Goal: Task Accomplishment & Management: Use online tool/utility

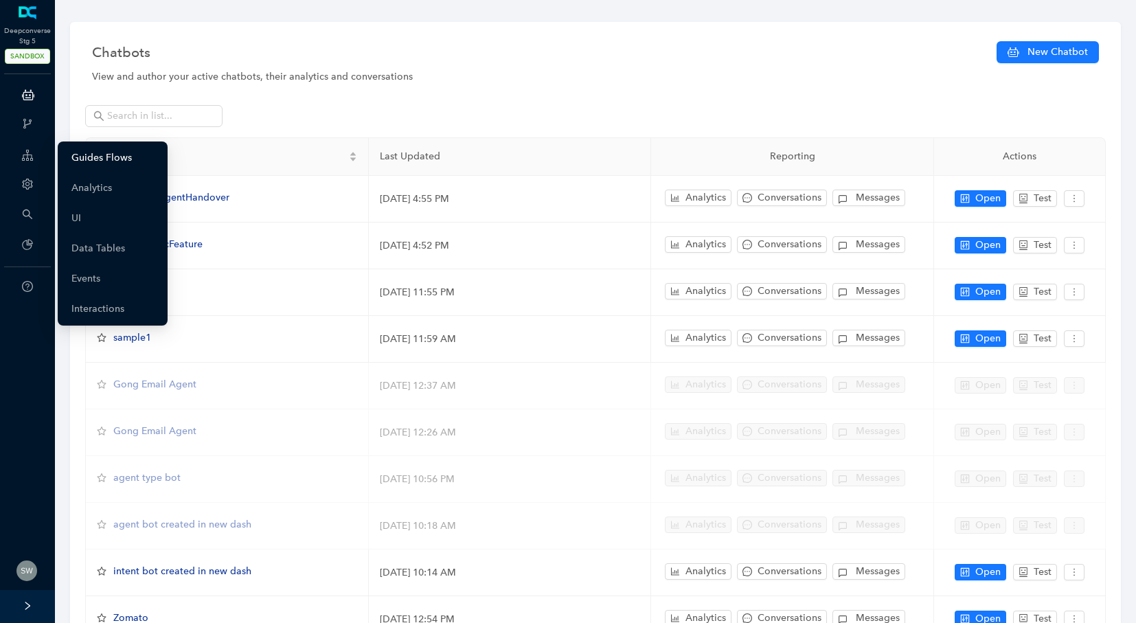
click at [83, 164] on link "Guides Flows" at bounding box center [101, 157] width 60 height 27
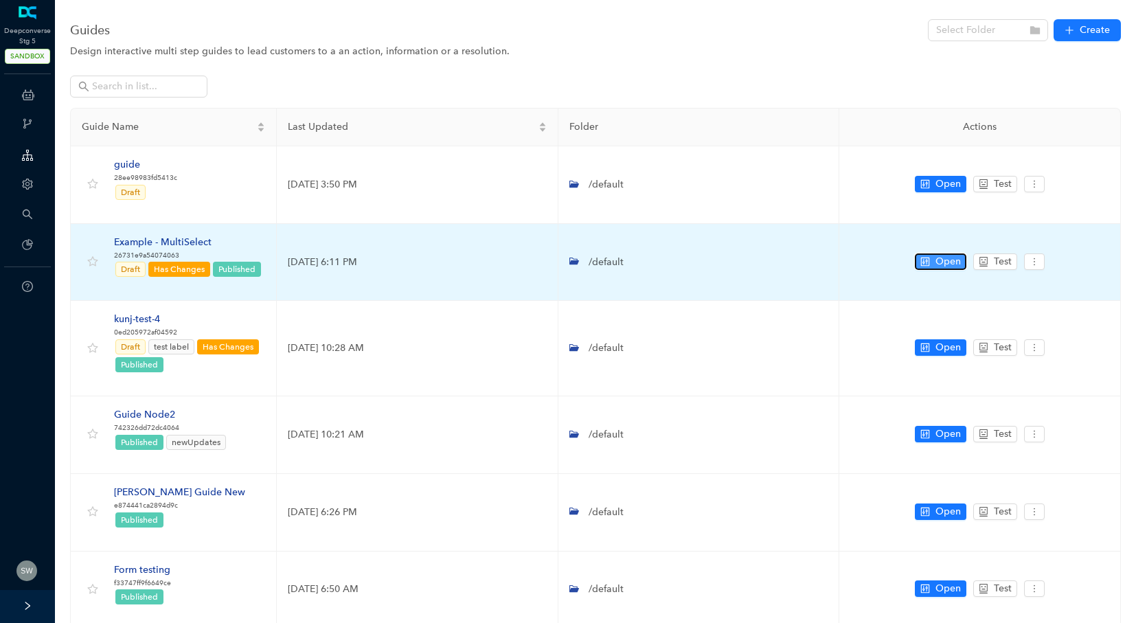
click at [952, 260] on span "Open" at bounding box center [948, 261] width 25 height 15
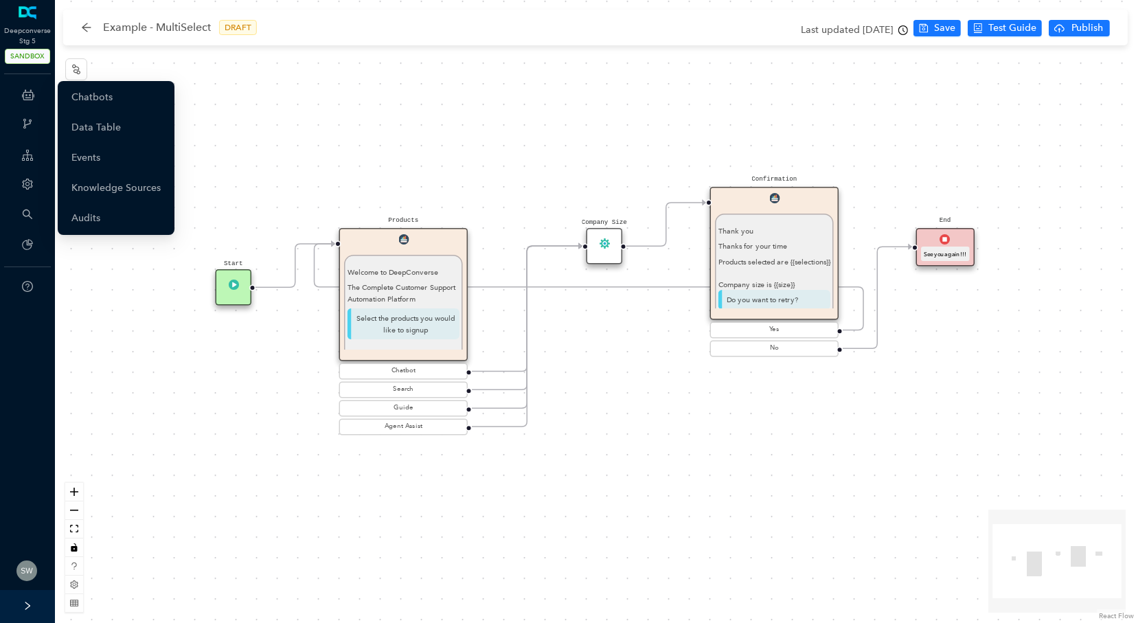
click at [28, 102] on icon at bounding box center [28, 94] width 12 height 27
click at [97, 100] on link "Chatbots" at bounding box center [91, 97] width 41 height 27
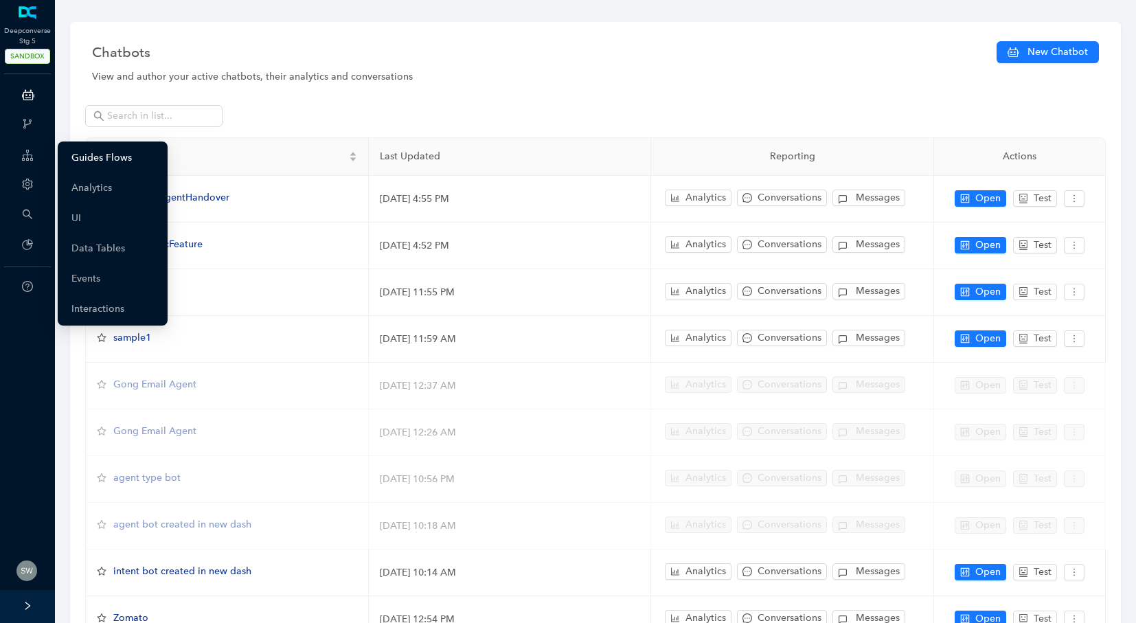
click at [102, 155] on link "Guides Flows" at bounding box center [101, 157] width 60 height 27
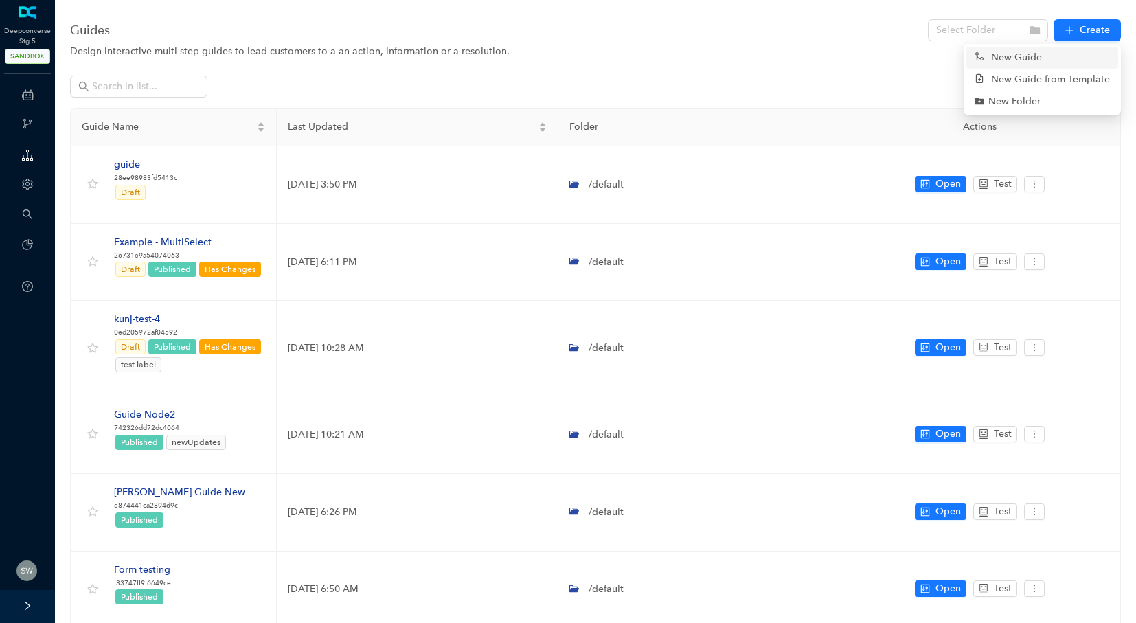
click at [1042, 56] on link "New Guide" at bounding box center [1008, 57] width 67 height 15
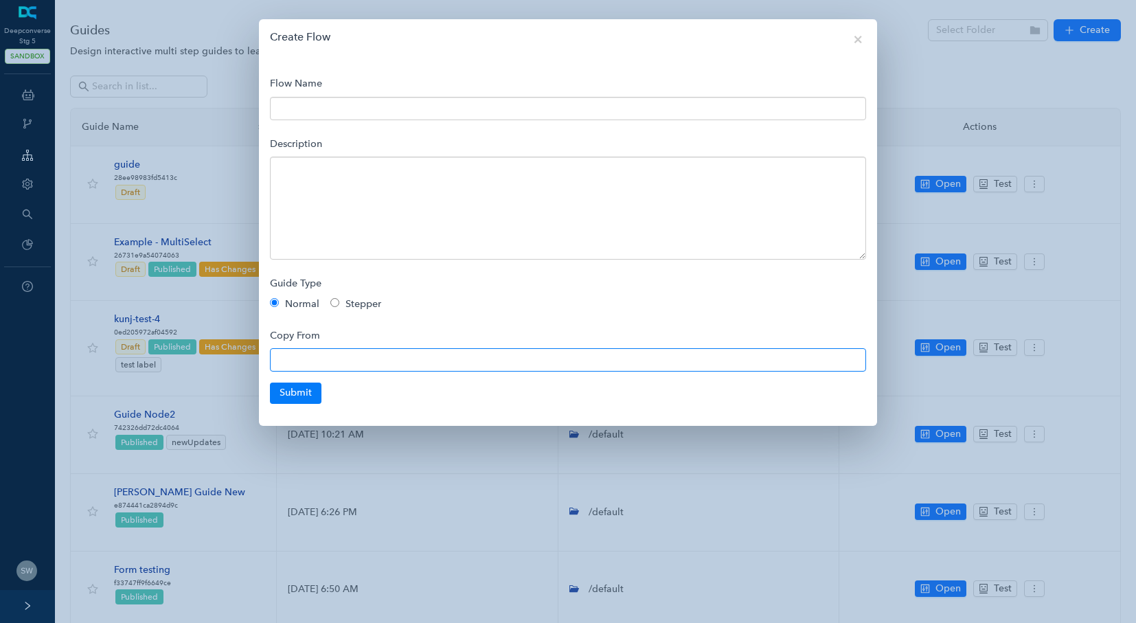
click at [285, 357] on input "text" at bounding box center [568, 359] width 596 height 23
paste input "[URL][DOMAIN_NAME]"
type input "[URL][DOMAIN_NAME]"
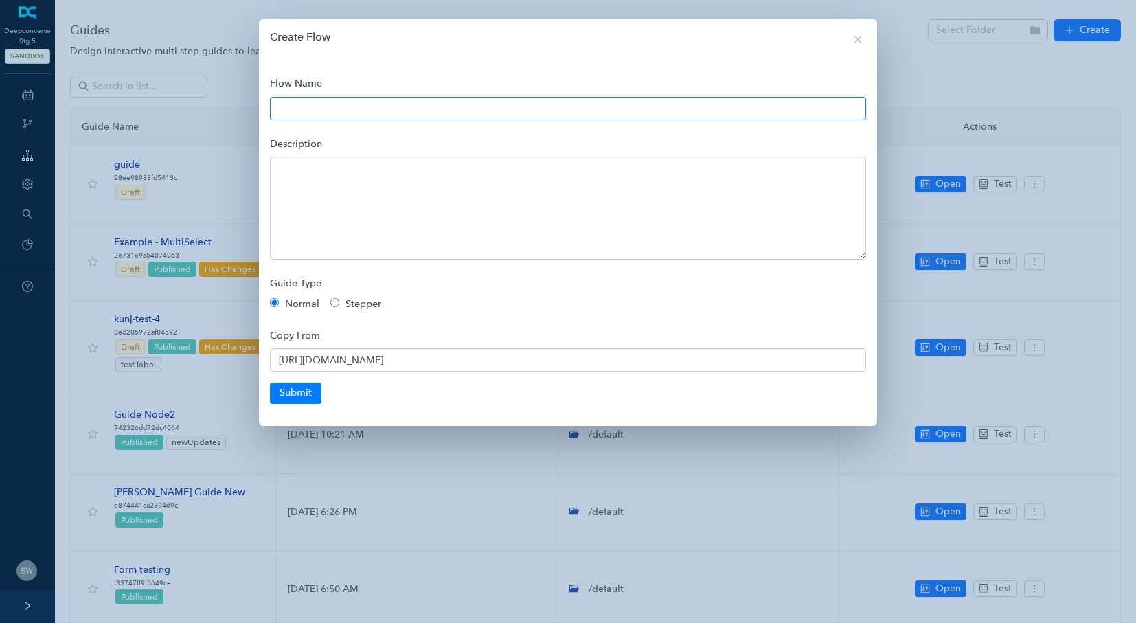
click at [301, 115] on input "text" at bounding box center [568, 108] width 596 height 23
type input "Create Support Ticket"
drag, startPoint x: 382, startPoint y: 110, endPoint x: 263, endPoint y: 111, distance: 118.9
click at [263, 111] on div "Flow Name Create Support Ticket Description Guide Type Normal Stepper Copy From…" at bounding box center [568, 243] width 618 height 366
click at [279, 107] on input "Testcopyfrom" at bounding box center [568, 108] width 596 height 23
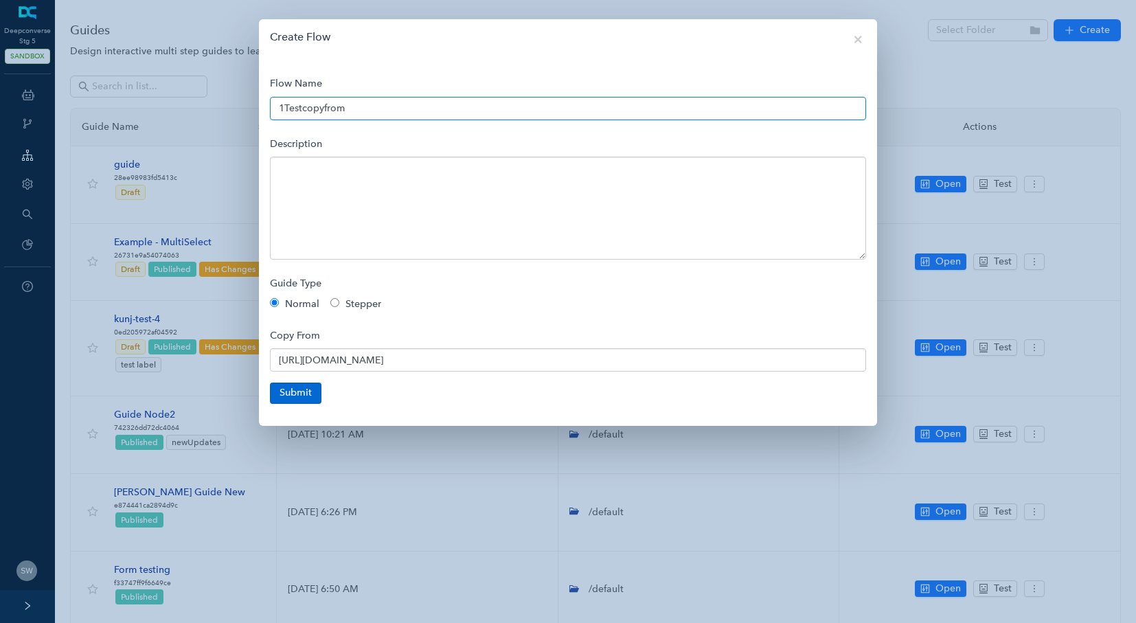
type input "1Testcopyfrom"
click at [293, 400] on button "Submit" at bounding box center [296, 393] width 52 height 21
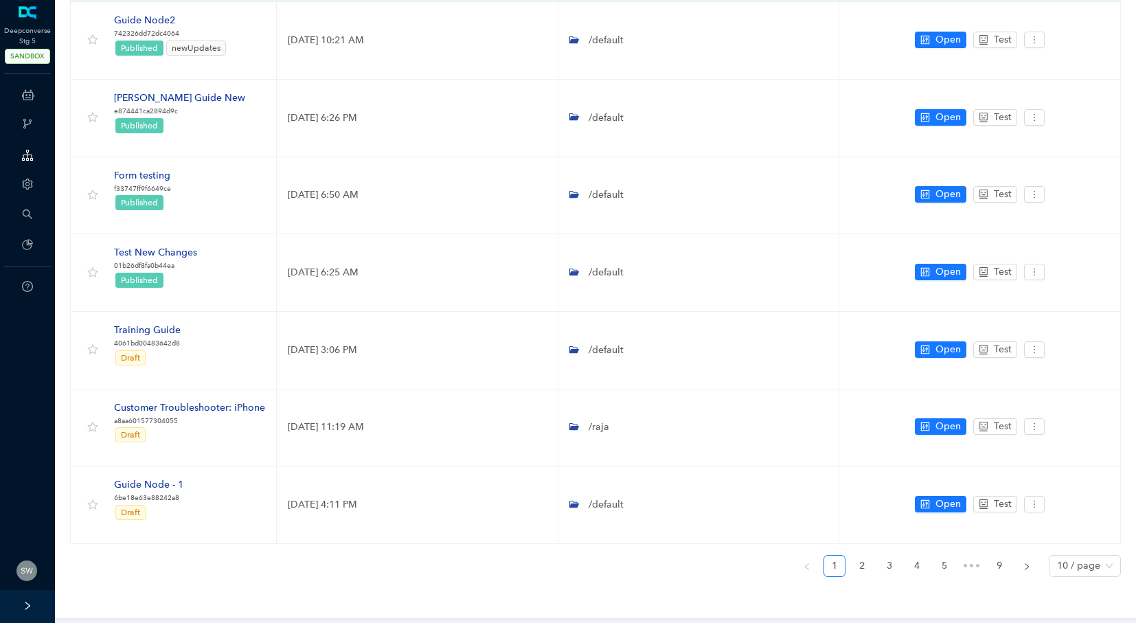
scroll to position [401, 0]
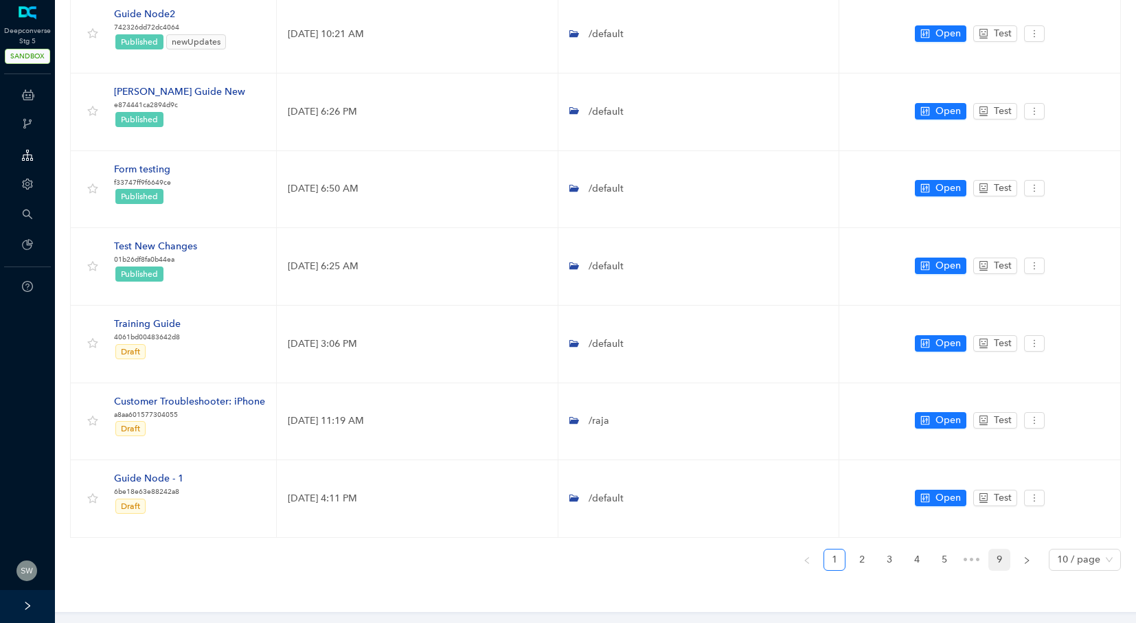
click at [1000, 561] on link "9" at bounding box center [999, 560] width 21 height 21
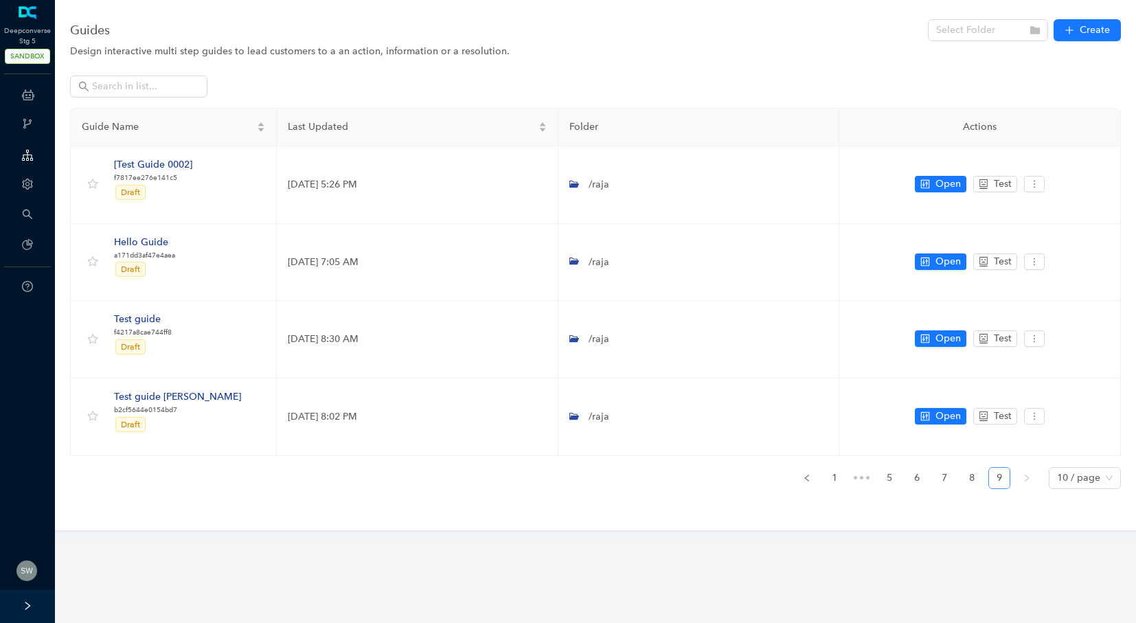
scroll to position [0, 0]
click at [976, 475] on link "8" at bounding box center [972, 478] width 21 height 21
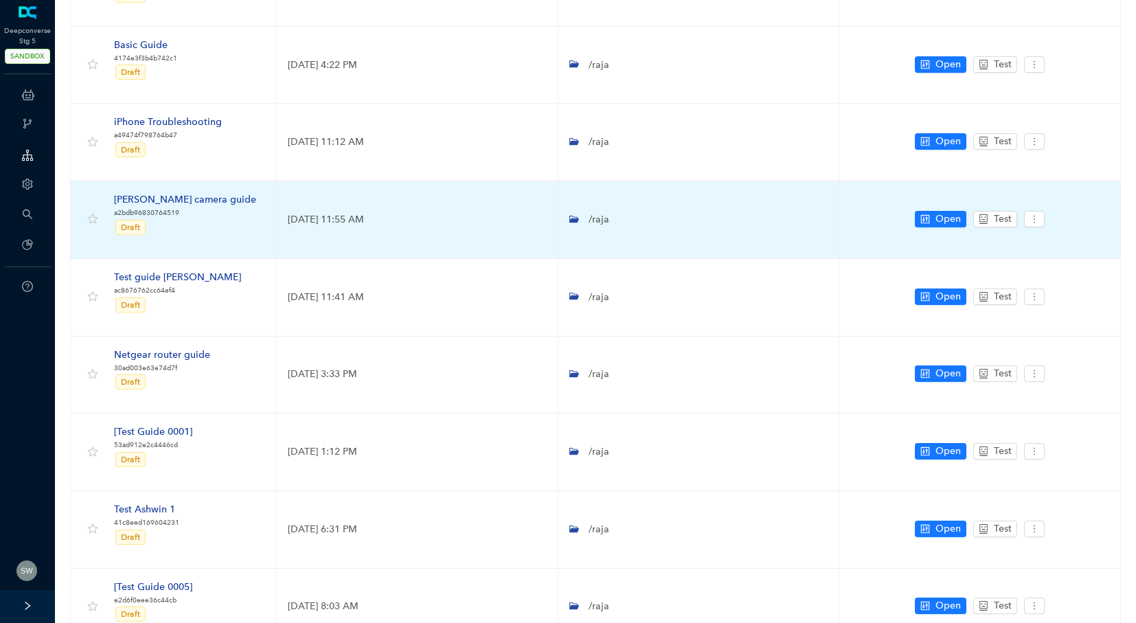
scroll to position [383, 0]
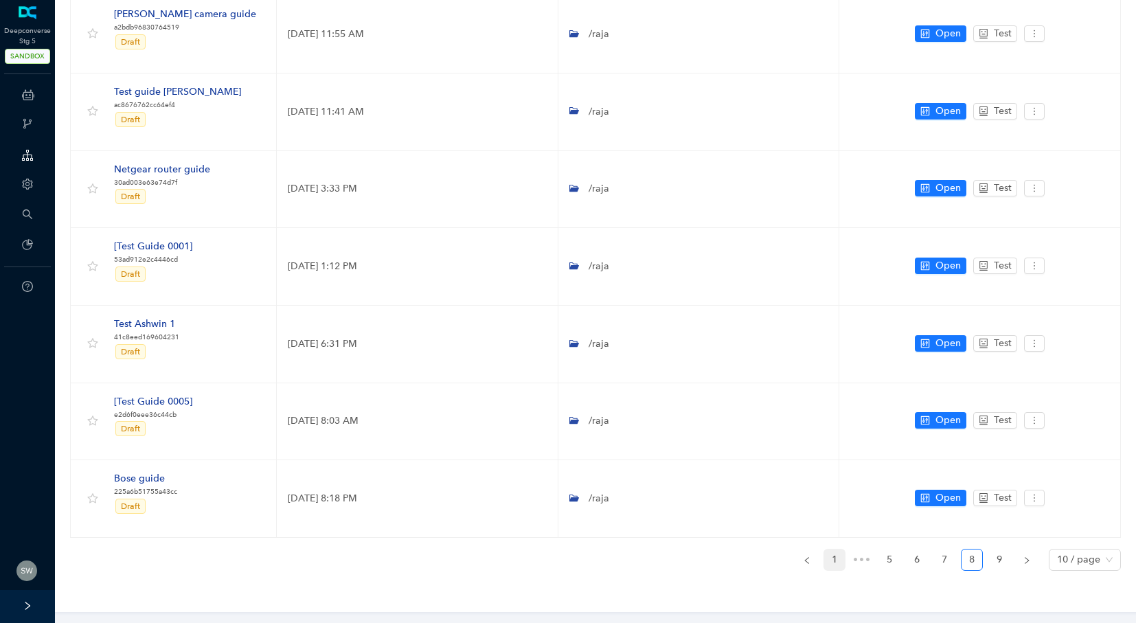
click at [836, 556] on link "1" at bounding box center [834, 560] width 21 height 21
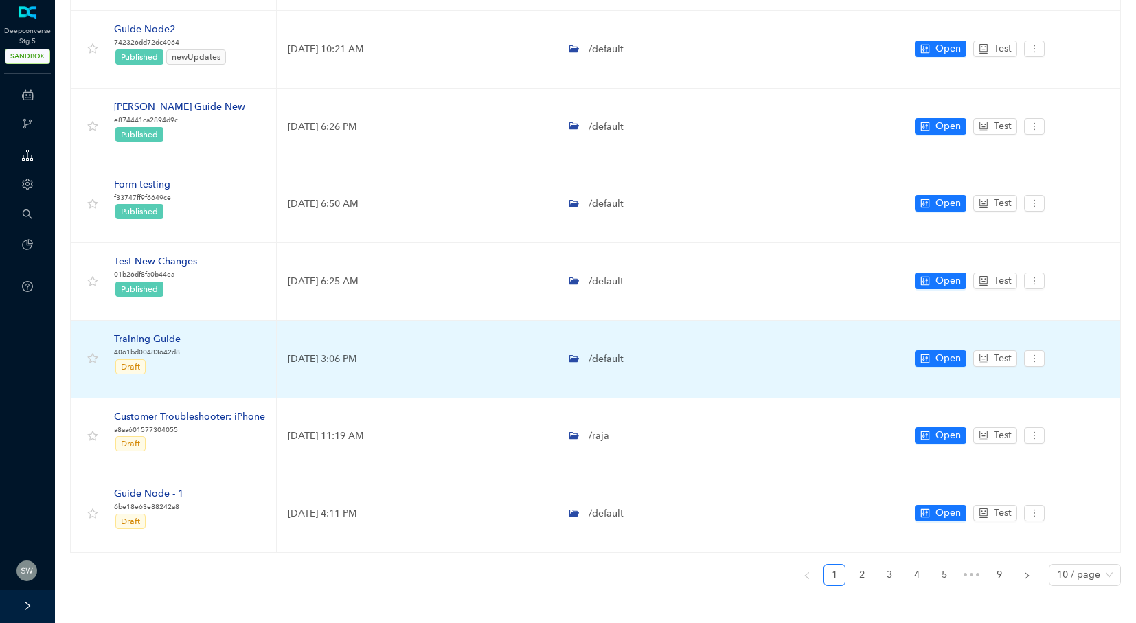
scroll to position [0, 0]
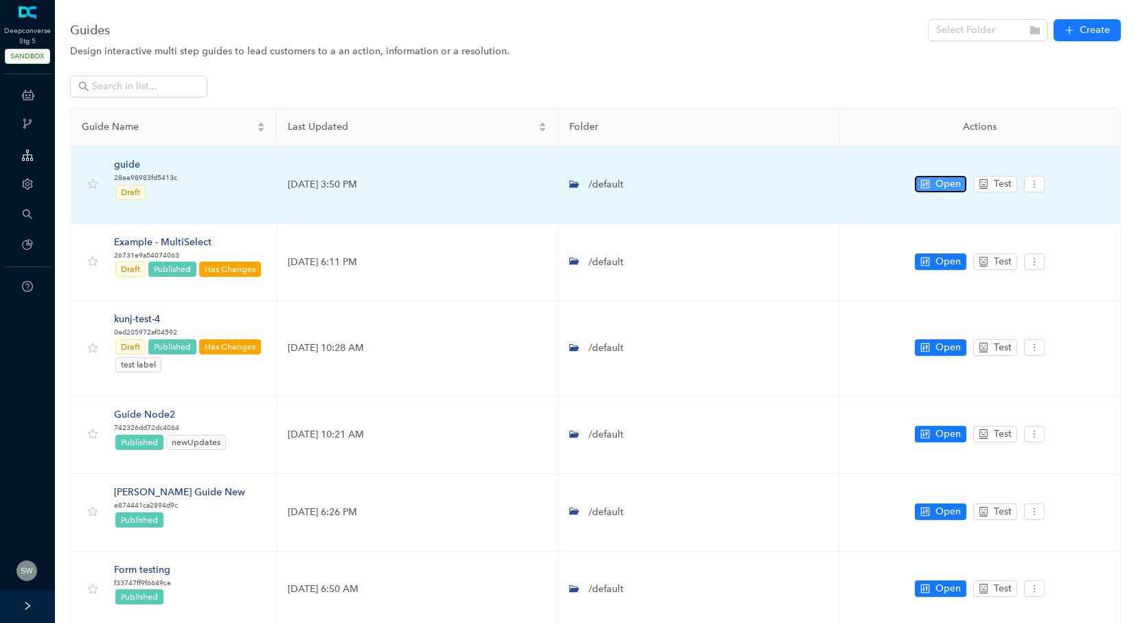
click at [934, 188] on button "Open" at bounding box center [941, 184] width 52 height 16
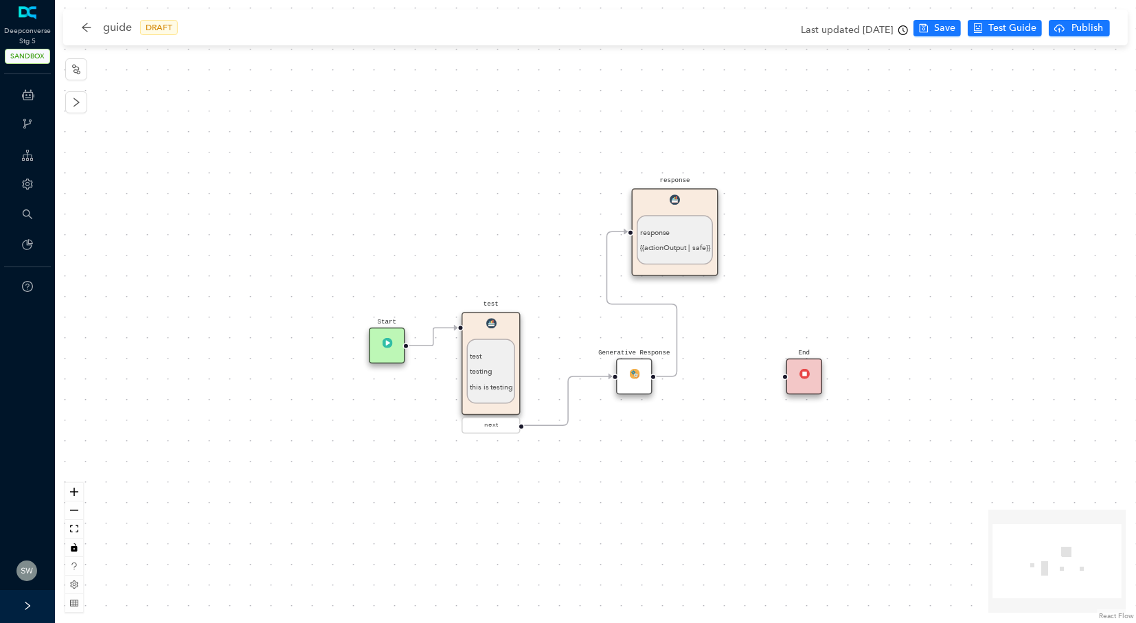
click at [97, 27] on div "guide DRAFT" at bounding box center [136, 27] width 111 height 22
click at [90, 25] on icon "arrow-left" at bounding box center [86, 27] width 11 height 11
